Goal: Navigation & Orientation: Find specific page/section

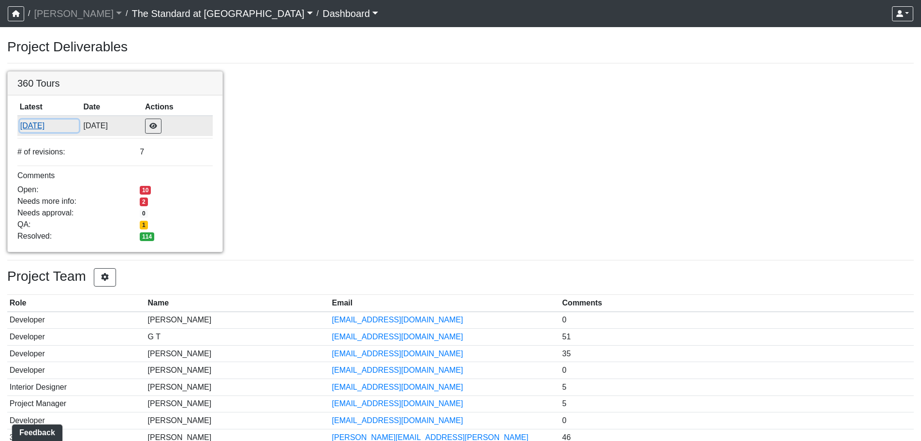
click at [40, 129] on button "[DATE]" at bounding box center [49, 125] width 59 height 13
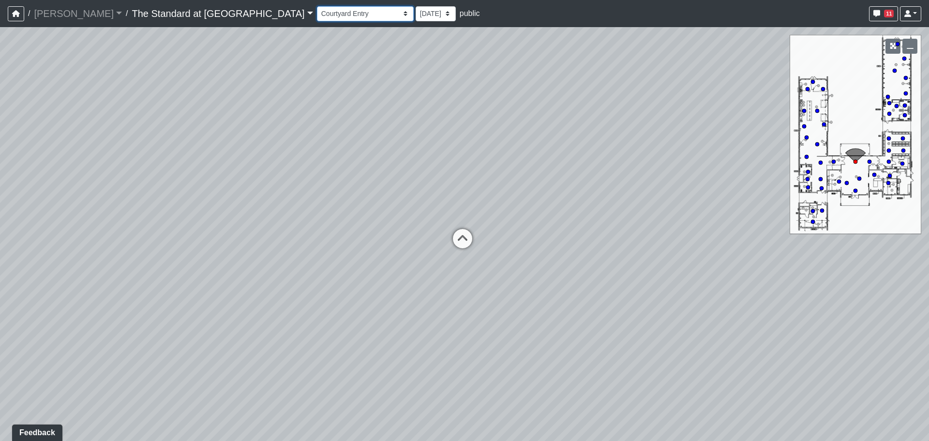
click at [317, 18] on select "Courtyard Entry Fireplace Kitchen Kitchen Corner Kitchen Island Pool Table Seat…" at bounding box center [365, 13] width 97 height 15
click at [317, 6] on select "Courtyard Entry Fireplace Kitchen Kitchen Corner Kitchen Island Pool Table Seat…" at bounding box center [365, 13] width 97 height 15
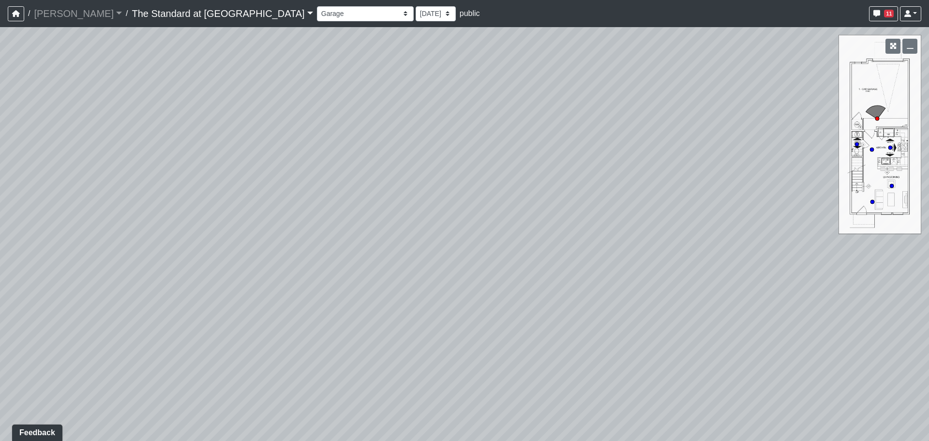
drag, startPoint x: 397, startPoint y: 283, endPoint x: 234, endPoint y: 88, distance: 254.8
click at [236, 92] on div "Loading... Conference Entry Loading... Mailroom - Counter Loading... Co-Work - …" at bounding box center [464, 234] width 929 height 414
drag, startPoint x: 472, startPoint y: 237, endPoint x: 515, endPoint y: 361, distance: 131.1
click at [515, 361] on div "Loading... Conference Entry Loading... Mailroom - Counter Loading... Co-Work - …" at bounding box center [464, 234] width 929 height 414
click at [317, 15] on select "Courtyard Entry Fireplace Kitchen Kitchen Corner Kitchen Island Pool Table Seat…" at bounding box center [365, 13] width 97 height 15
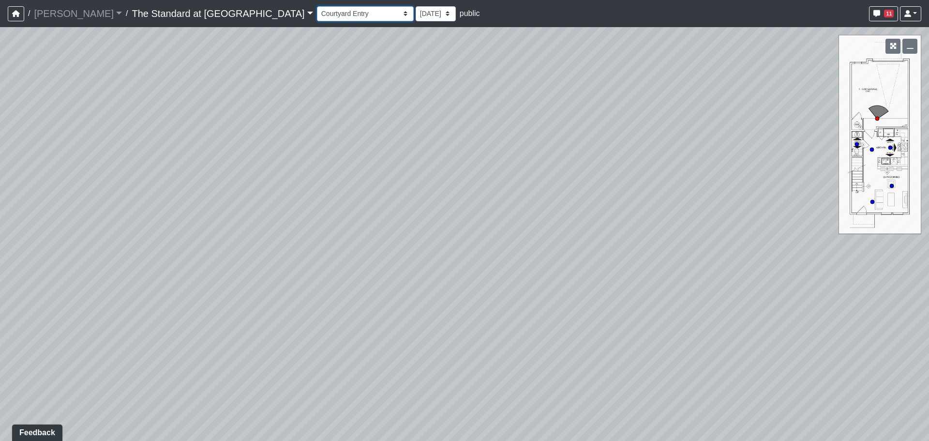
click at [317, 6] on select "Courtyard Entry Fireplace Kitchen Kitchen Corner Kitchen Island Pool Table Seat…" at bounding box center [365, 13] width 97 height 15
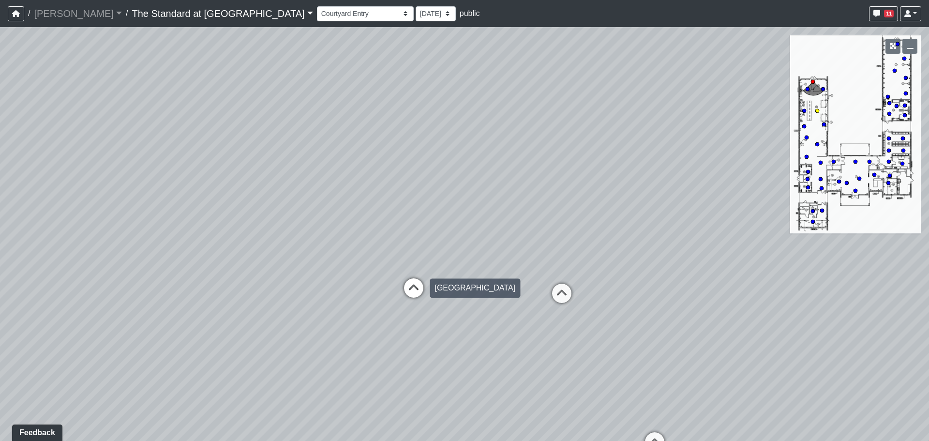
click at [419, 294] on icon at bounding box center [413, 292] width 29 height 29
drag, startPoint x: 688, startPoint y: 242, endPoint x: -18, endPoint y: 289, distance: 707.7
click at [0, 289] on html "/ Ojala Ojala Loading... / The Standard at Old Town The Standard at Old Town Lo…" at bounding box center [464, 220] width 929 height 441
drag, startPoint x: 311, startPoint y: 252, endPoint x: 301, endPoint y: 391, distance: 139.6
click at [301, 391] on div "Loading... Conference Entry Loading... Mailroom - Counter Loading... Co-Work - …" at bounding box center [464, 234] width 929 height 414
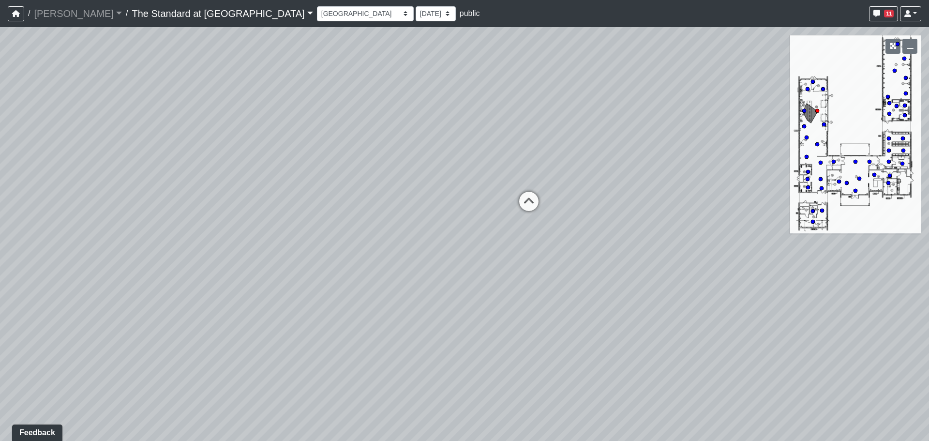
drag, startPoint x: 407, startPoint y: 349, endPoint x: 610, endPoint y: 94, distance: 325.3
click at [563, 95] on div "Loading... Conference Entry Loading... Mailroom - Counter Loading... Co-Work - …" at bounding box center [464, 234] width 929 height 414
drag, startPoint x: 426, startPoint y: 365, endPoint x: 525, endPoint y: 439, distance: 123.8
click at [525, 439] on div "Loading... Conference Entry Loading... Mailroom - Counter Loading... Co-Work - …" at bounding box center [464, 234] width 929 height 414
click at [377, 338] on icon at bounding box center [379, 340] width 29 height 29
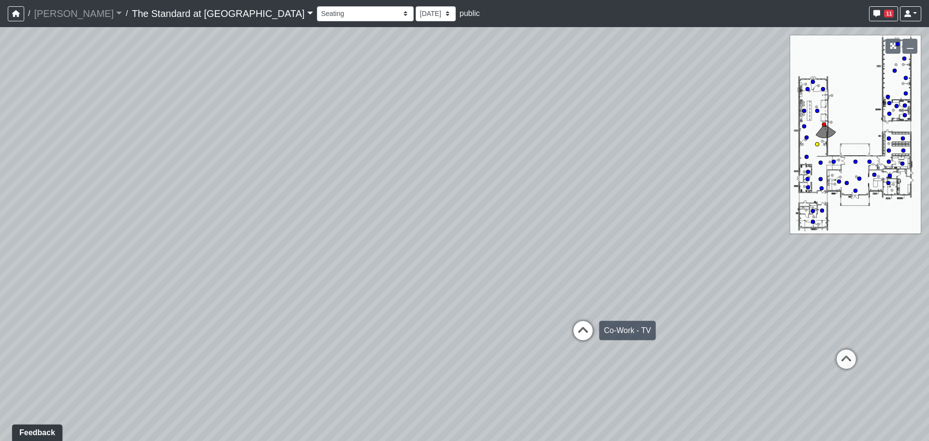
click at [592, 328] on icon at bounding box center [582, 335] width 29 height 29
click at [771, 362] on icon at bounding box center [776, 371] width 29 height 29
drag, startPoint x: 488, startPoint y: 278, endPoint x: 867, endPoint y: 278, distance: 378.7
click at [867, 278] on div "Loading... Conference Entry Loading... Mailroom - Counter Loading... Co-Work - …" at bounding box center [464, 234] width 929 height 414
click at [480, 328] on icon at bounding box center [479, 340] width 29 height 29
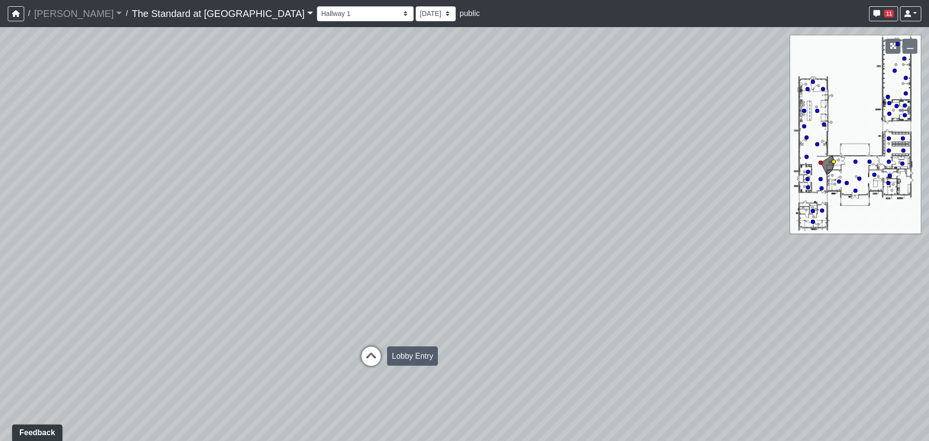
click at [371, 358] on icon at bounding box center [370, 360] width 29 height 29
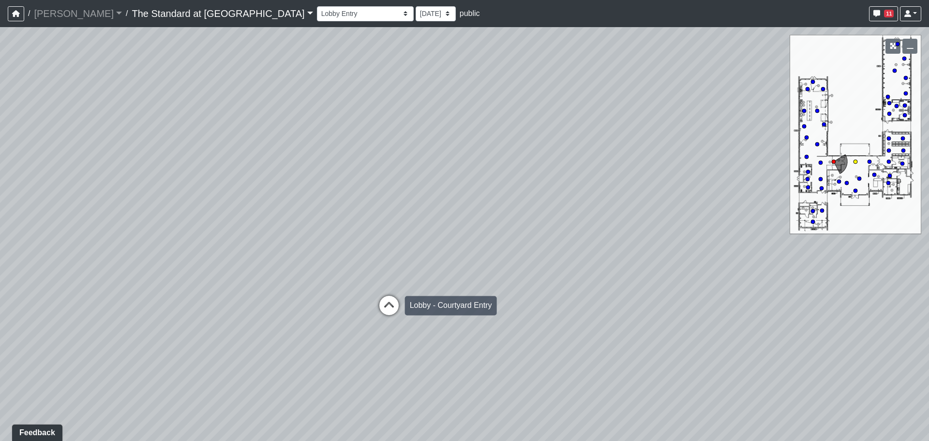
click at [396, 305] on icon at bounding box center [388, 310] width 29 height 29
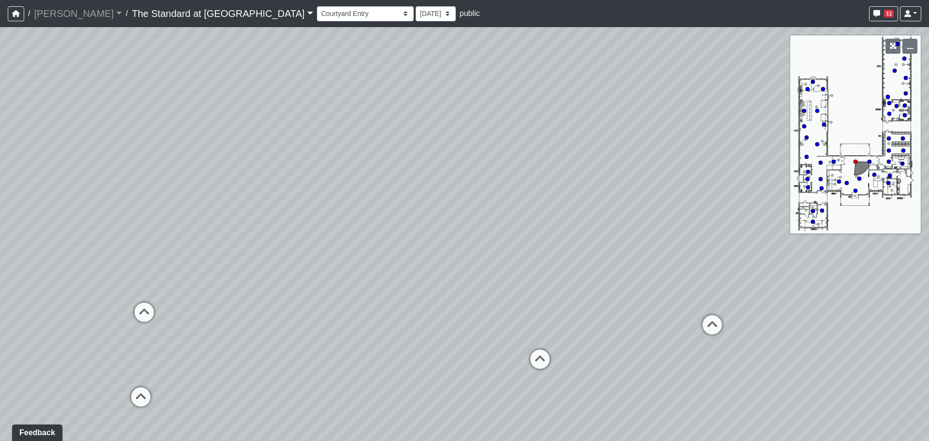
drag, startPoint x: 588, startPoint y: 309, endPoint x: 179, endPoint y: 319, distance: 409.3
click at [179, 319] on div "Loading... Conference Entry Loading... Mailroom - Counter Loading... Co-Work - …" at bounding box center [464, 234] width 929 height 414
click at [575, 302] on icon at bounding box center [580, 309] width 29 height 29
drag, startPoint x: 235, startPoint y: 309, endPoint x: 894, endPoint y: 310, distance: 658.8
click at [928, 313] on div "Loading... Conference Entry Loading... Mailroom - Counter Loading... Co-Work - …" at bounding box center [464, 234] width 929 height 414
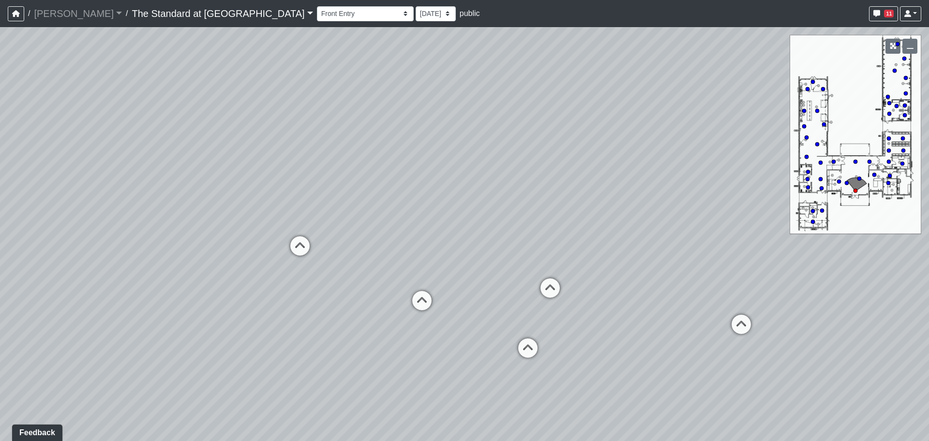
drag, startPoint x: 123, startPoint y: 316, endPoint x: 587, endPoint y: 316, distance: 463.9
click at [587, 316] on div "Loading... Conference Entry Loading... Mailroom - Counter Loading... Co-Work - …" at bounding box center [464, 234] width 929 height 414
click at [317, 14] on select "Courtyard Entry Fireplace Kitchen Kitchen Corner Kitchen Island Pool Table Seat…" at bounding box center [365, 13] width 97 height 15
click at [317, 6] on select "Courtyard Entry Fireplace Kitchen Kitchen Corner Kitchen Island Pool Table Seat…" at bounding box center [365, 13] width 97 height 15
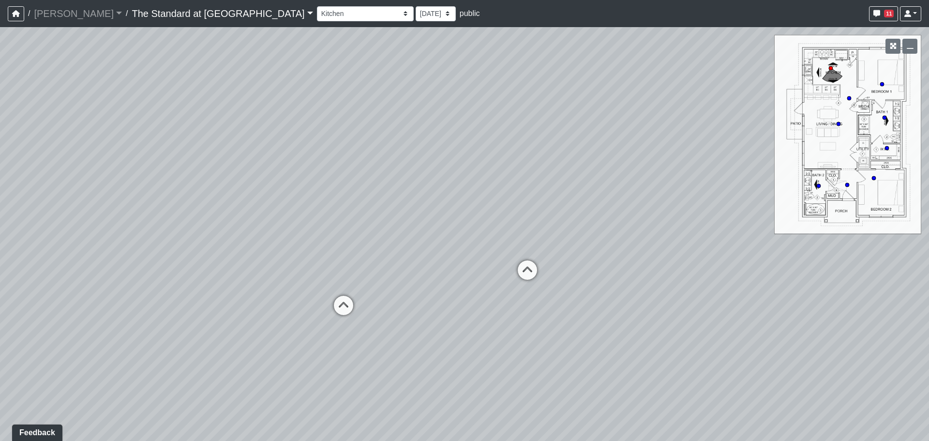
drag, startPoint x: 634, startPoint y: 261, endPoint x: -40, endPoint y: 268, distance: 674.3
click at [0, 268] on html "/ Ojala Ojala Loading... / The Standard at Old Town The Standard at Old Town Lo…" at bounding box center [464, 220] width 929 height 441
drag, startPoint x: 551, startPoint y: 284, endPoint x: 69, endPoint y: 298, distance: 482.4
click at [69, 298] on div "Loading... Conference Entry Loading... Mailroom - Counter Loading... Co-Work - …" at bounding box center [464, 234] width 929 height 414
click at [317, 12] on select "Courtyard Entry Fireplace Kitchen Kitchen Corner Kitchen Island Pool Table Seat…" at bounding box center [365, 13] width 97 height 15
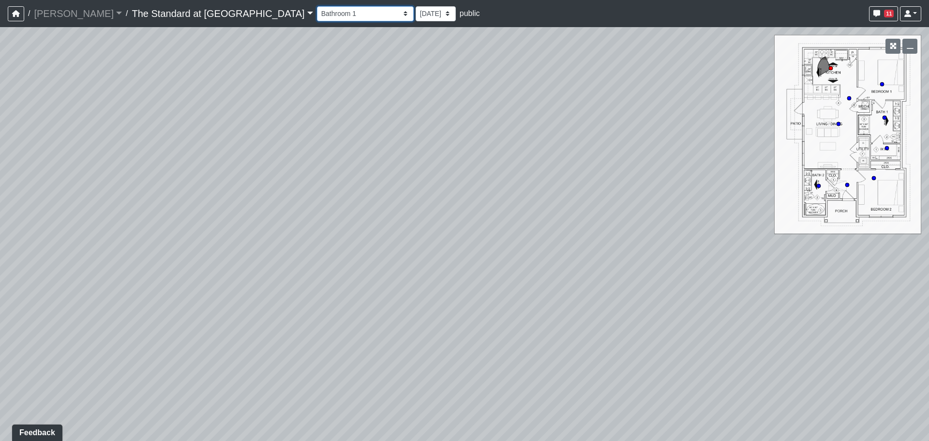
click at [317, 6] on select "Courtyard Entry Fireplace Kitchen Kitchen Corner Kitchen Island Pool Table Seat…" at bounding box center [365, 13] width 97 height 15
drag, startPoint x: 573, startPoint y: 290, endPoint x: 57, endPoint y: 283, distance: 516.1
click at [57, 283] on div "Loading... Conference Entry Loading... Mailroom - Counter Loading... Co-Work - …" at bounding box center [464, 234] width 929 height 414
click at [317, 18] on select "Courtyard Entry Fireplace Kitchen Kitchen Corner Kitchen Island Pool Table Seat…" at bounding box center [365, 13] width 97 height 15
click at [317, 6] on select "Courtyard Entry Fireplace Kitchen Kitchen Corner Kitchen Island Pool Table Seat…" at bounding box center [365, 13] width 97 height 15
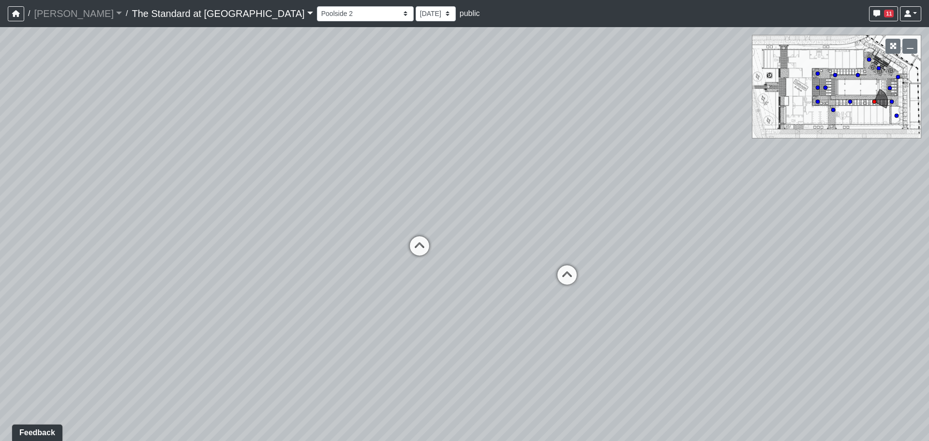
drag, startPoint x: 510, startPoint y: 181, endPoint x: -74, endPoint y: 143, distance: 585.1
click at [0, 143] on html "/ Ojala Ojala Loading... / The Standard at Old Town The Standard at Old Town Lo…" at bounding box center [464, 220] width 929 height 441
drag, startPoint x: 258, startPoint y: 239, endPoint x: 665, endPoint y: 221, distance: 406.7
click at [665, 221] on div "Loading... Conference Entry Loading... Mailroom - Counter Loading... Co-Work - …" at bounding box center [464, 234] width 929 height 414
drag, startPoint x: 196, startPoint y: 250, endPoint x: 748, endPoint y: 273, distance: 552.4
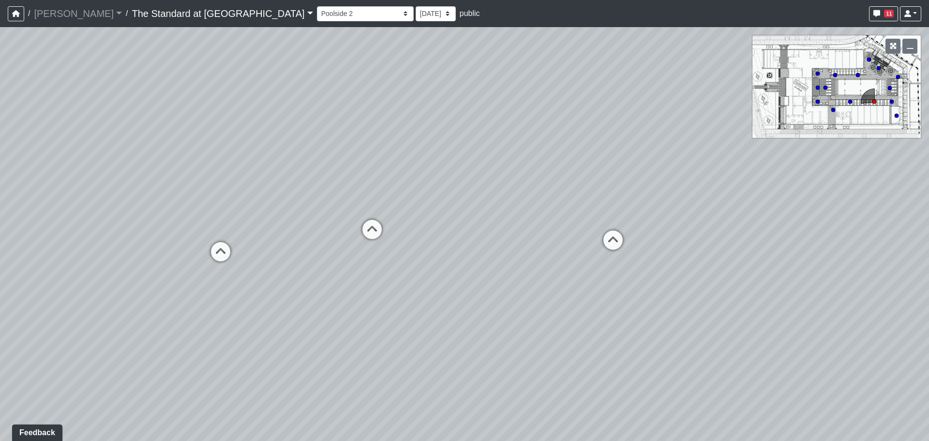
click at [748, 273] on div "Loading... Conference Entry Loading... Mailroom - Counter Loading... Co-Work - …" at bounding box center [464, 234] width 929 height 414
click at [368, 232] on icon at bounding box center [371, 234] width 29 height 29
drag, startPoint x: 736, startPoint y: 264, endPoint x: 3, endPoint y: 265, distance: 732.3
click at [3, 265] on div "Loading... Conference Entry Loading... Mailroom - Counter Loading... Co-Work - …" at bounding box center [464, 234] width 929 height 414
drag, startPoint x: 549, startPoint y: 265, endPoint x: 212, endPoint y: 274, distance: 336.8
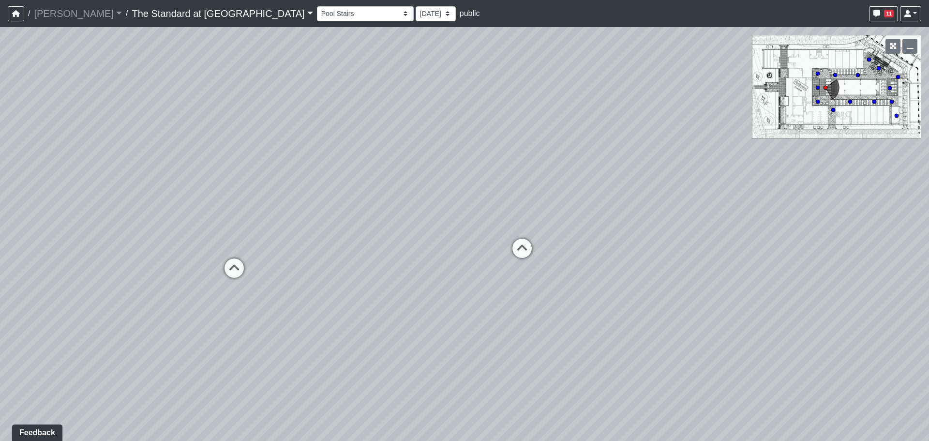
click at [212, 274] on div "Loading... Conference Entry Loading... Mailroom - Counter Loading... Co-Work - …" at bounding box center [464, 234] width 929 height 414
click at [230, 264] on icon at bounding box center [231, 274] width 29 height 29
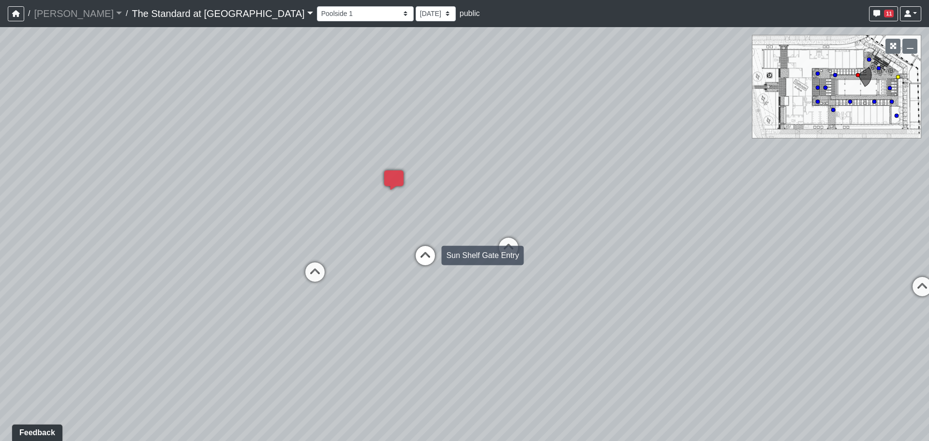
click at [414, 251] on icon at bounding box center [425, 260] width 29 height 29
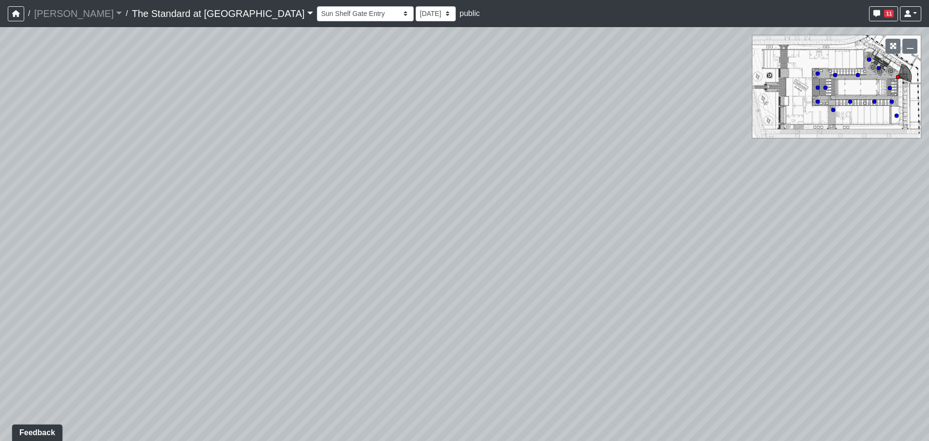
drag, startPoint x: 313, startPoint y: 313, endPoint x: 854, endPoint y: 107, distance: 578.9
click at [877, 94] on div "Loading... Conference Entry Loading... Mailroom - Counter Loading... Co-Work - …" at bounding box center [464, 234] width 929 height 414
drag, startPoint x: 353, startPoint y: 214, endPoint x: 831, endPoint y: 211, distance: 477.9
click at [830, 211] on div "Loading... Conference Entry Loading... Mailroom - Counter Loading... Co-Work - …" at bounding box center [464, 234] width 929 height 414
click at [146, 102] on icon at bounding box center [155, 111] width 29 height 29
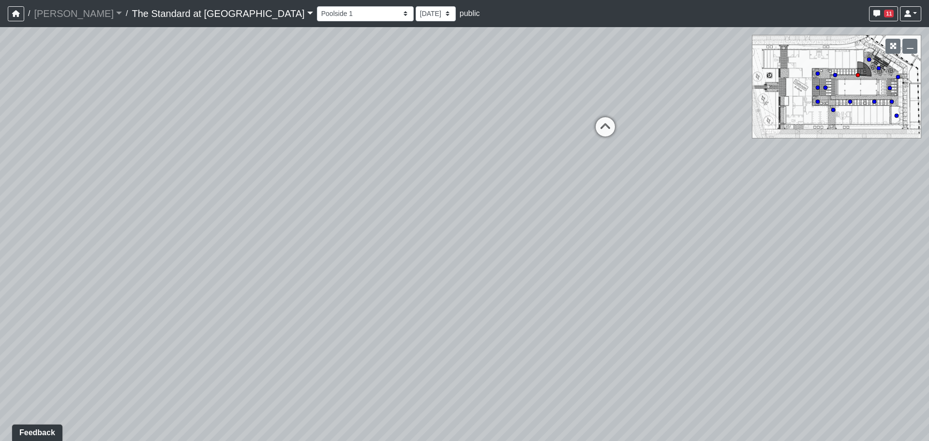
drag, startPoint x: 673, startPoint y: 278, endPoint x: -29, endPoint y: 308, distance: 702.5
click at [0, 308] on html "/ Ojala Ojala Loading... / The Standard at Old Town The Standard at Old Town Lo…" at bounding box center [464, 220] width 929 height 441
drag, startPoint x: 660, startPoint y: 218, endPoint x: 500, endPoint y: 312, distance: 186.0
click at [500, 312] on div "Loading... Conference Entry Loading... Mailroom - Counter Loading... Co-Work - …" at bounding box center [464, 234] width 929 height 414
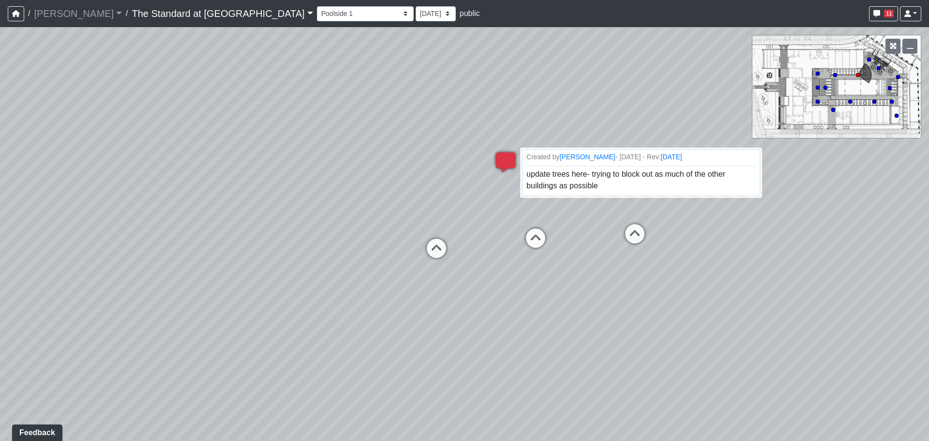
click at [508, 161] on icon at bounding box center [505, 166] width 29 height 29
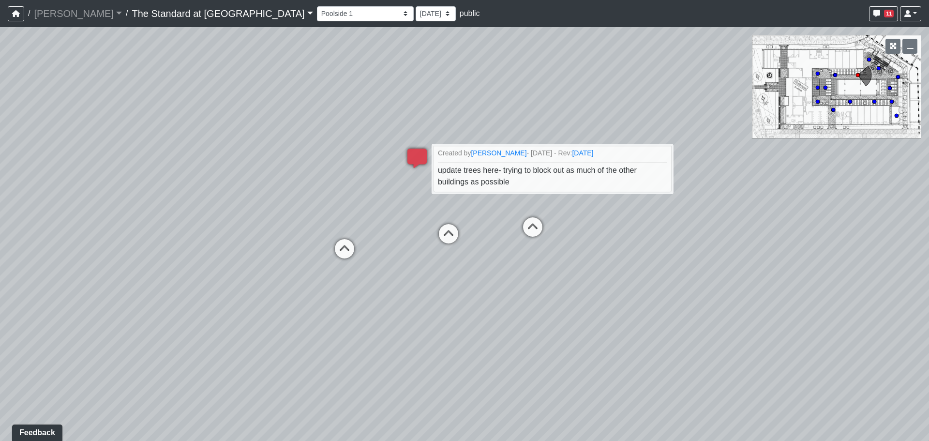
drag, startPoint x: 517, startPoint y: 310, endPoint x: 315, endPoint y: 309, distance: 201.7
click at [315, 309] on div "Loading... Conference Entry Loading... Mailroom - Counter Loading... Co-Work - …" at bounding box center [464, 234] width 929 height 414
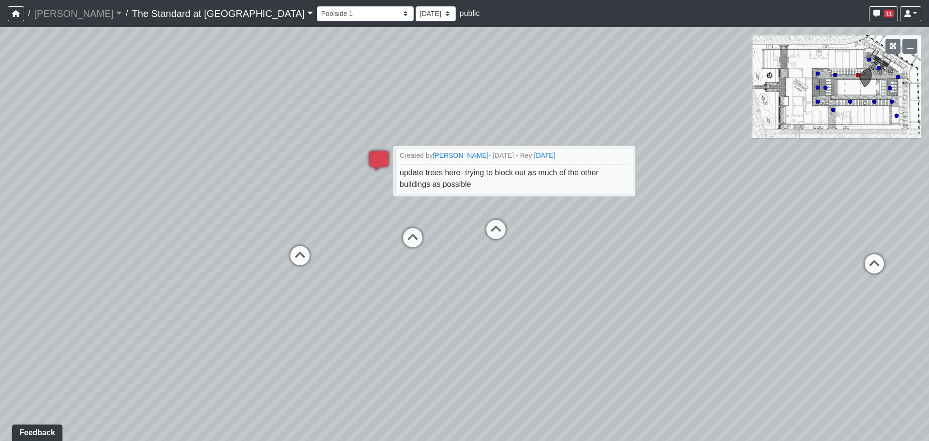
click at [442, 271] on div "Loading... Conference Entry Loading... Mailroom - Counter Loading... Co-Work - …" at bounding box center [464, 234] width 929 height 414
click at [494, 332] on div "Loading... Conference Entry Loading... Mailroom - Counter Loading... Co-Work - …" at bounding box center [464, 234] width 929 height 414
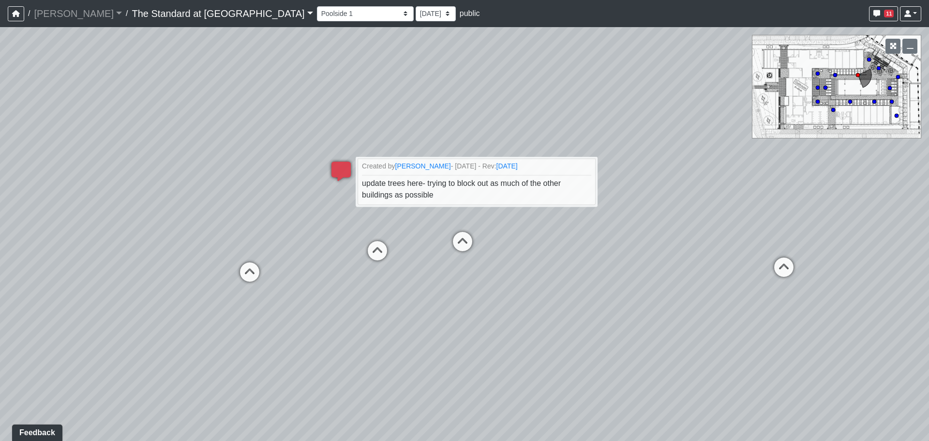
drag, startPoint x: 541, startPoint y: 331, endPoint x: 440, endPoint y: 352, distance: 103.2
click at [440, 352] on div "Loading... Conference Entry Loading... Mailroom - Counter Loading... Co-Work - …" at bounding box center [464, 234] width 929 height 414
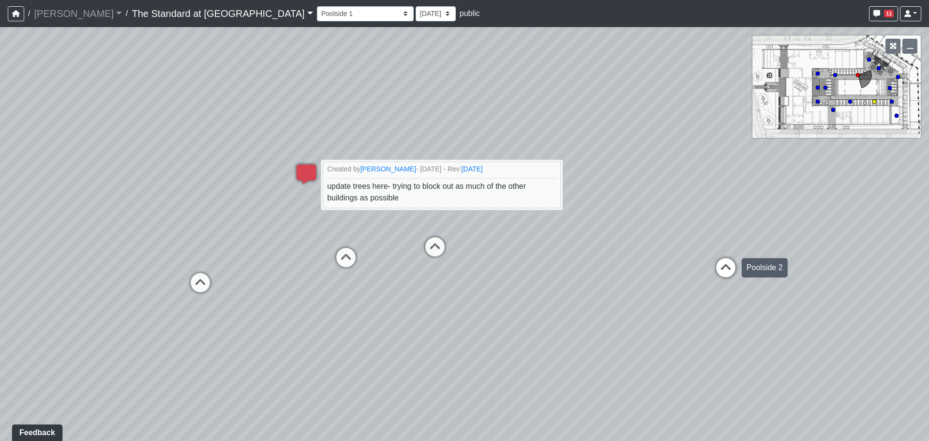
click at [738, 271] on icon at bounding box center [725, 272] width 29 height 29
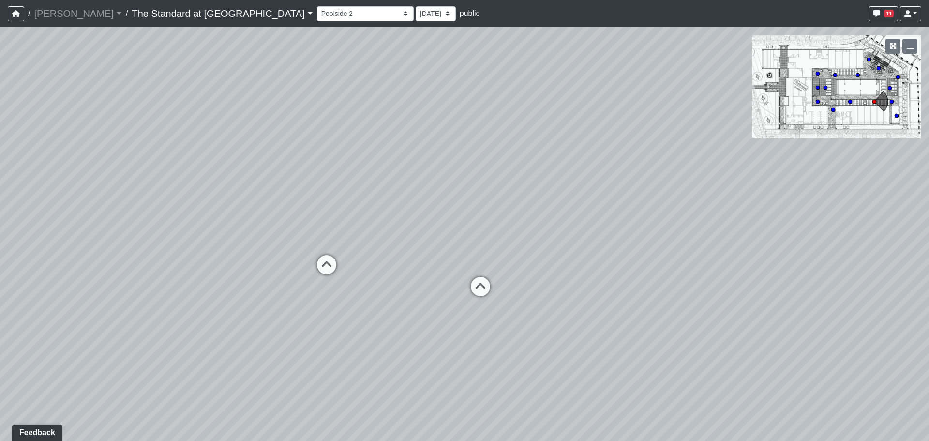
drag, startPoint x: 429, startPoint y: 288, endPoint x: 786, endPoint y: 291, distance: 357.0
click at [786, 291] on div "Loading... Conference Entry Loading... Mailroom - Counter Loading... Co-Work - …" at bounding box center [464, 234] width 929 height 414
drag, startPoint x: 330, startPoint y: 257, endPoint x: 488, endPoint y: 255, distance: 157.2
click at [488, 255] on div "Loading... Conference Entry Loading... Mailroom - Counter Loading... Co-Work - …" at bounding box center [464, 234] width 929 height 414
drag, startPoint x: 274, startPoint y: 266, endPoint x: 865, endPoint y: 256, distance: 591.1
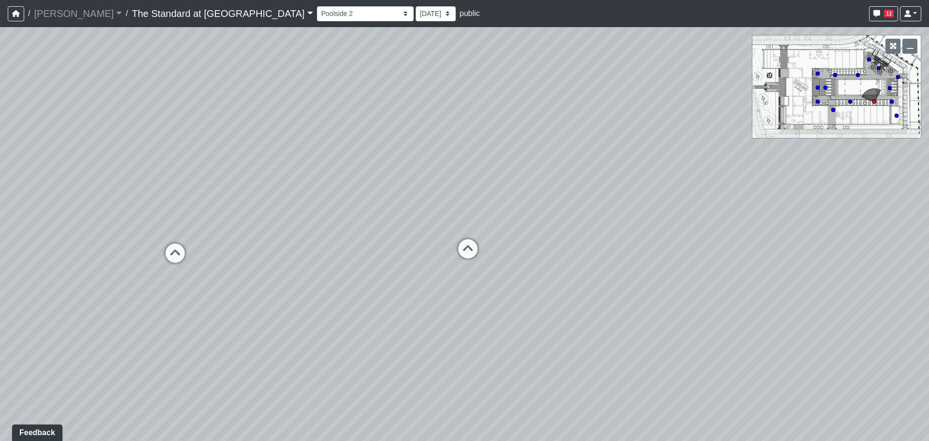
click at [879, 250] on div "Loading... Conference Entry Loading... Mailroom - Counter Loading... Co-Work - …" at bounding box center [464, 234] width 929 height 414
click at [231, 244] on icon at bounding box center [230, 247] width 29 height 29
drag, startPoint x: 806, startPoint y: 358, endPoint x: -177, endPoint y: 404, distance: 984.4
click at [0, 404] on html "/ Ojala Ojala Loading... / The Standard at Old Town The Standard at Old Town Lo…" at bounding box center [464, 220] width 929 height 441
click at [551, 285] on icon at bounding box center [550, 288] width 29 height 29
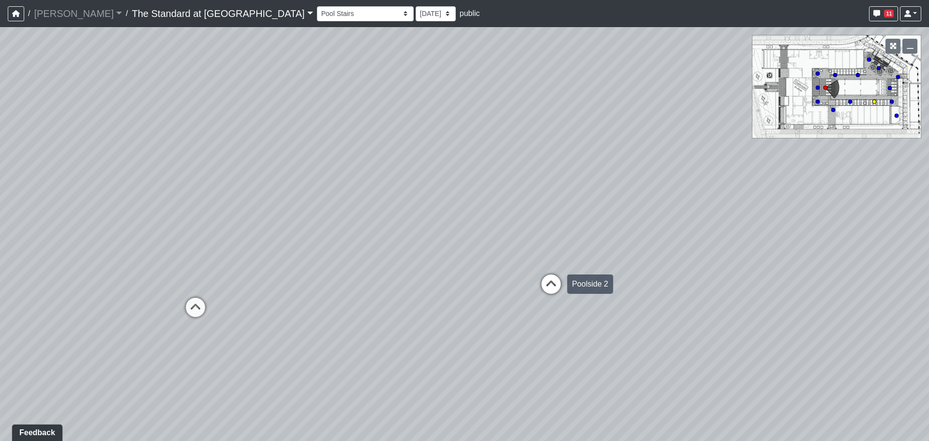
select select "vBrQpnmRy2zLRRFT7JQGAC"
drag, startPoint x: 423, startPoint y: 302, endPoint x: 660, endPoint y: 294, distance: 236.7
click at [660, 294] on div "Loading... Conference Entry Loading... Mailroom - Counter Loading... Co-Work - …" at bounding box center [464, 234] width 929 height 414
